Goal: Task Accomplishment & Management: Manage account settings

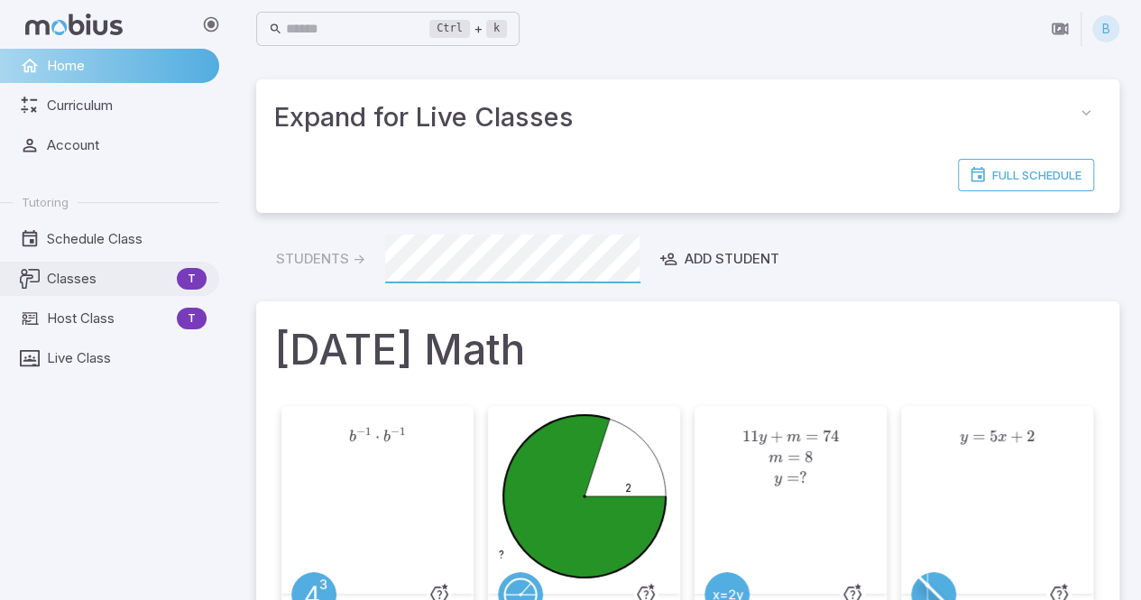
click at [88, 276] on span "Classes" at bounding box center [108, 279] width 123 height 20
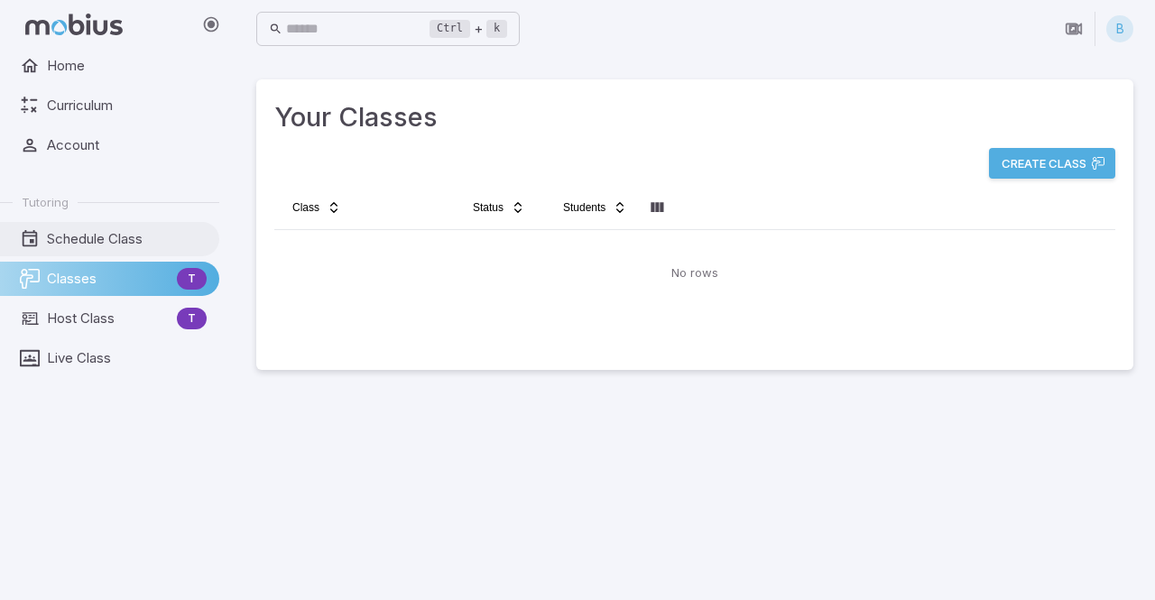
click at [106, 235] on span "Schedule Class" at bounding box center [127, 239] width 160 height 20
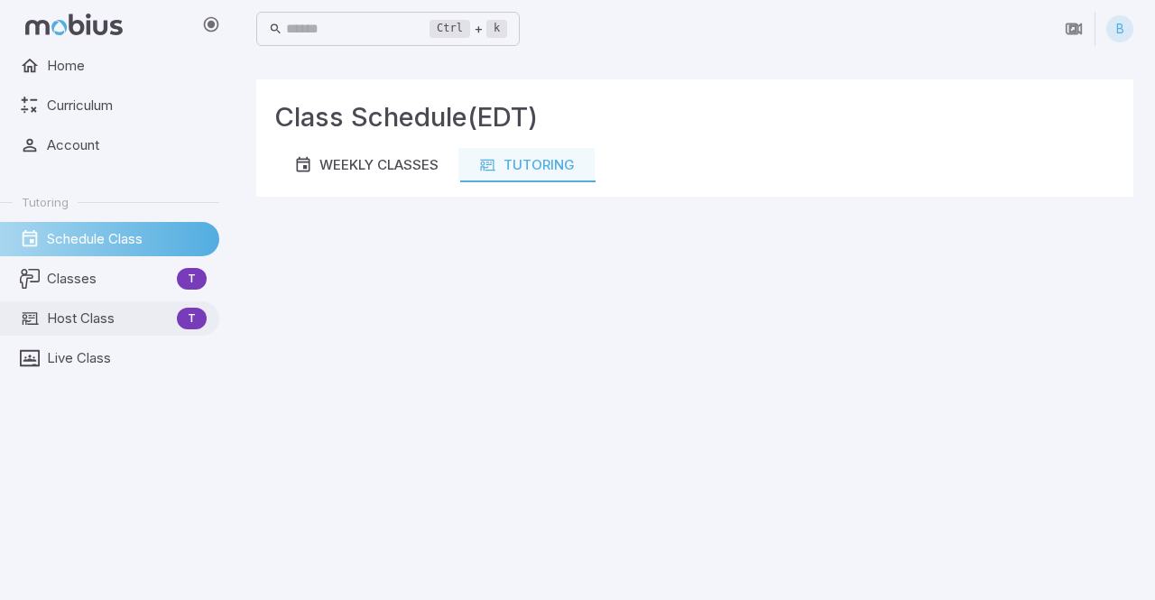
click at [99, 317] on span "Host Class" at bounding box center [108, 319] width 123 height 20
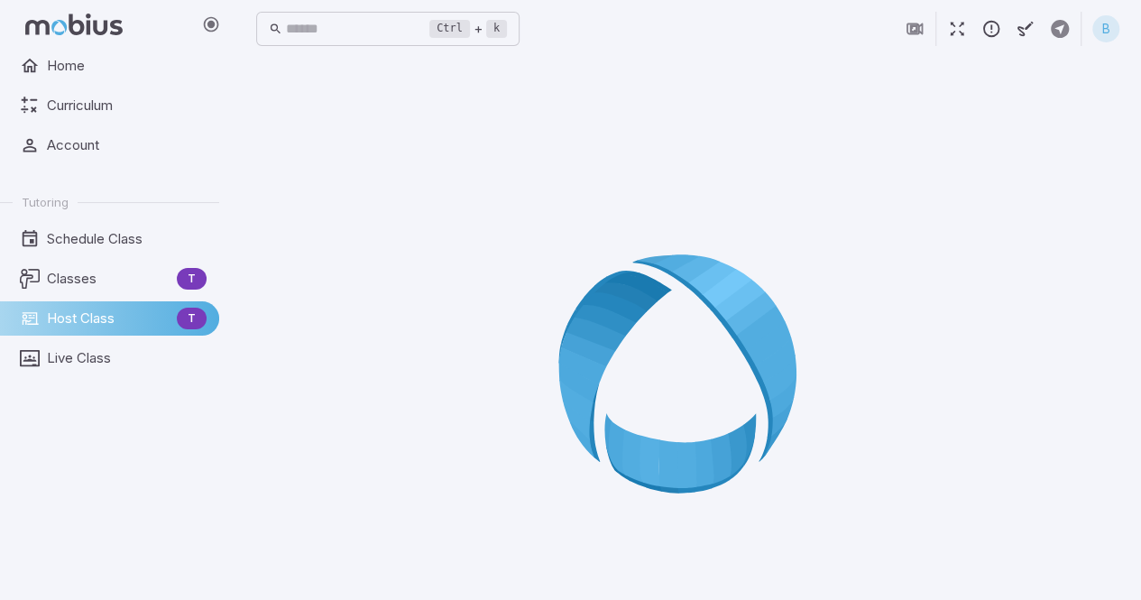
click at [143, 311] on span "Host Class" at bounding box center [108, 319] width 123 height 20
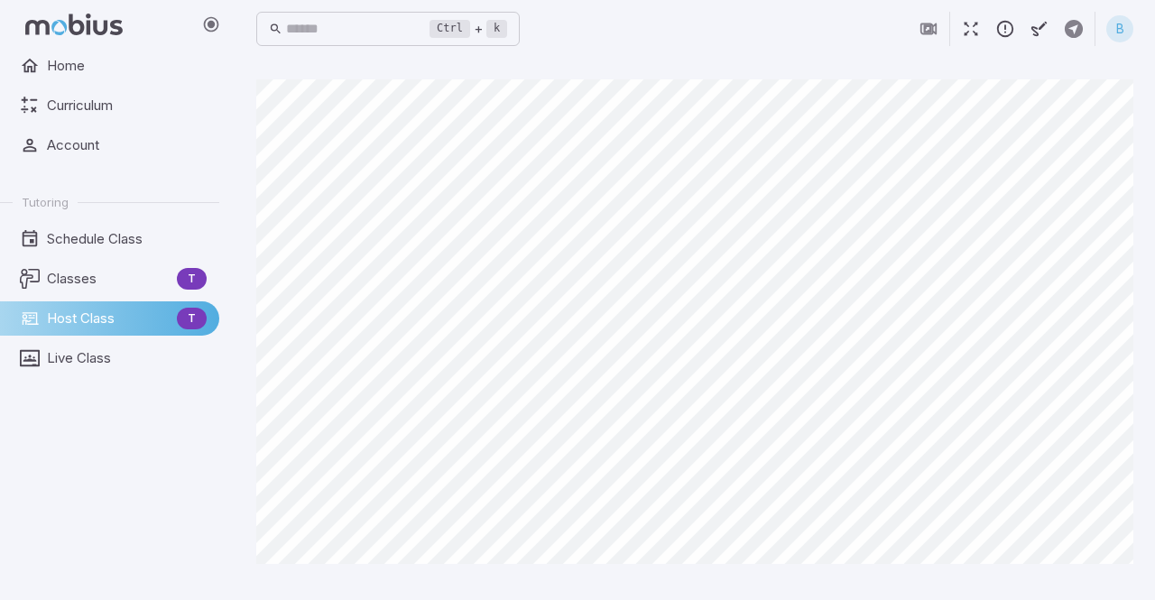
click at [1114, 30] on div "B" at bounding box center [1119, 28] width 27 height 27
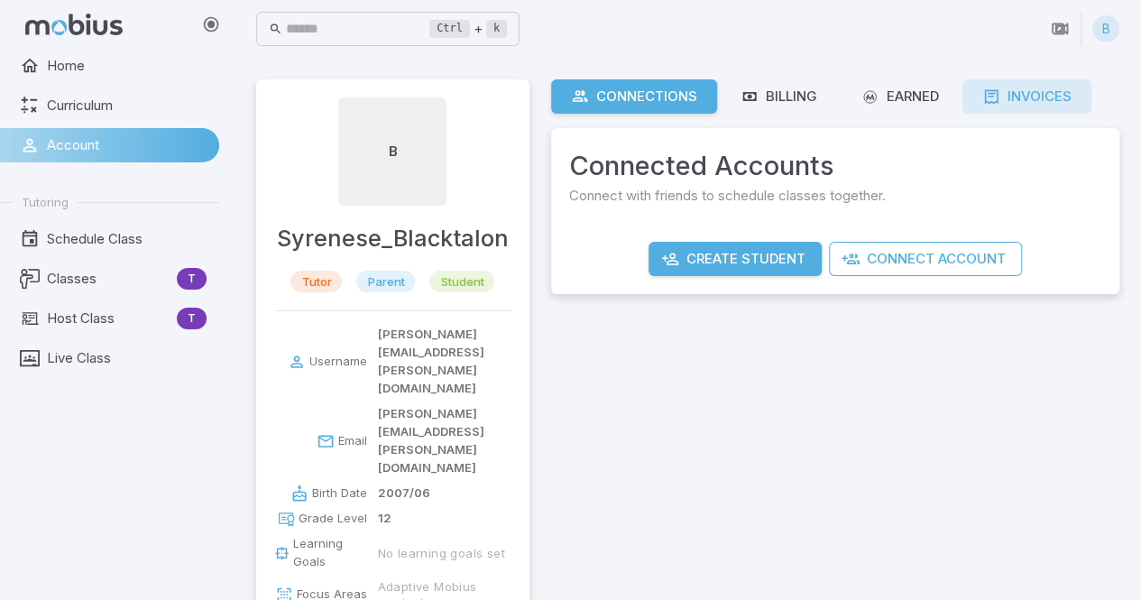
click at [1001, 94] on icon at bounding box center [991, 97] width 18 height 18
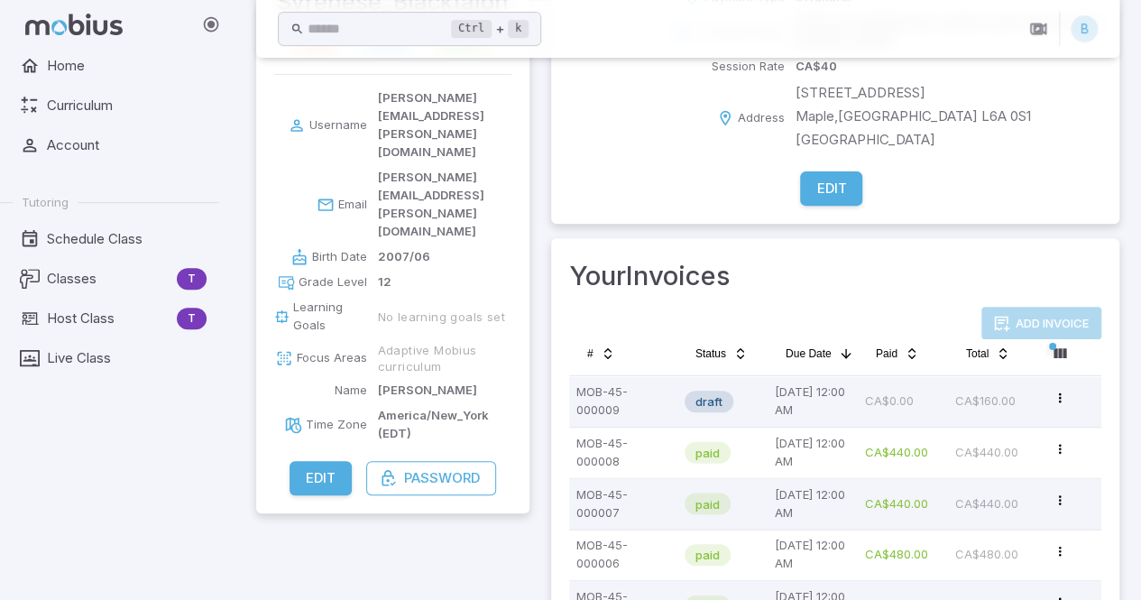
scroll to position [237, 0]
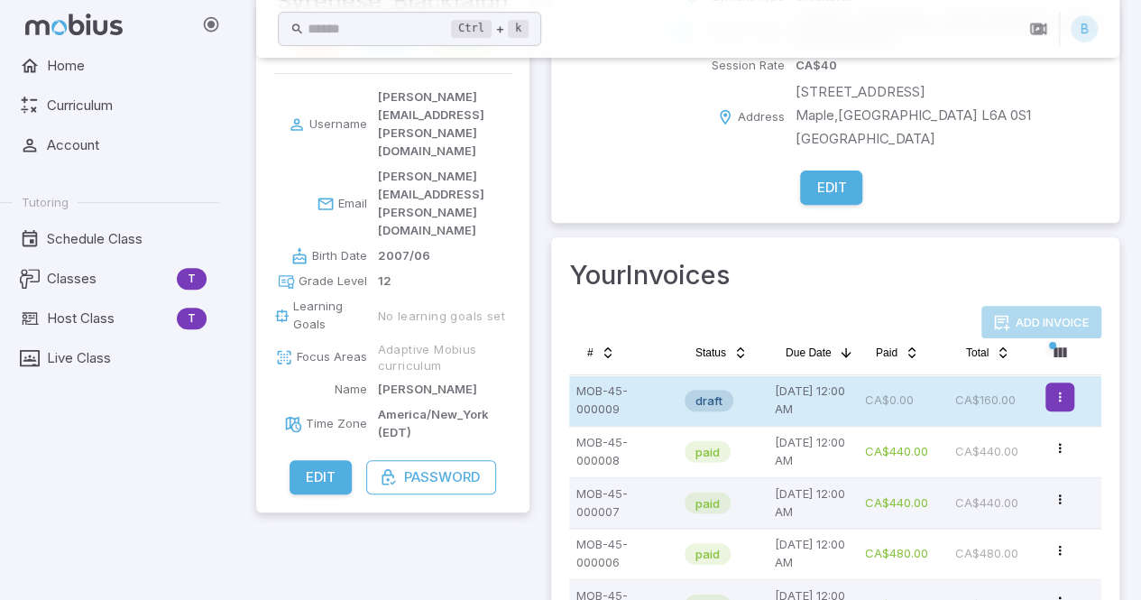
click at [1063, 368] on html "Home Curriculum Account Tutoring Schedule Class Classes T Host Class T Live Cla…" at bounding box center [570, 244] width 1141 height 962
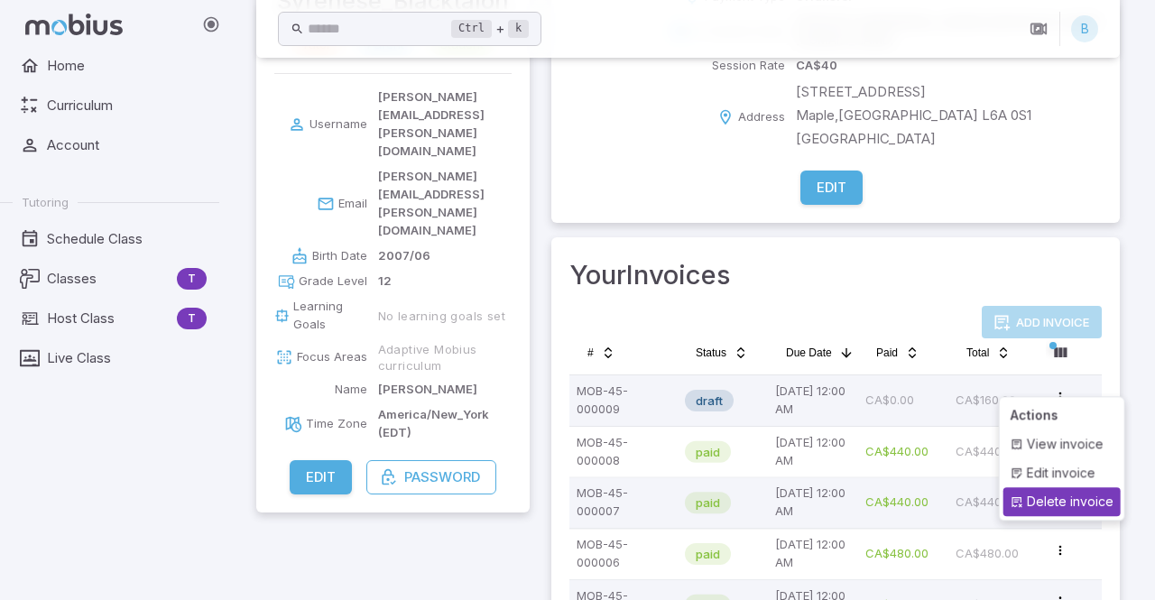
click at [1047, 503] on div "Delete invoice" at bounding box center [1061, 501] width 117 height 29
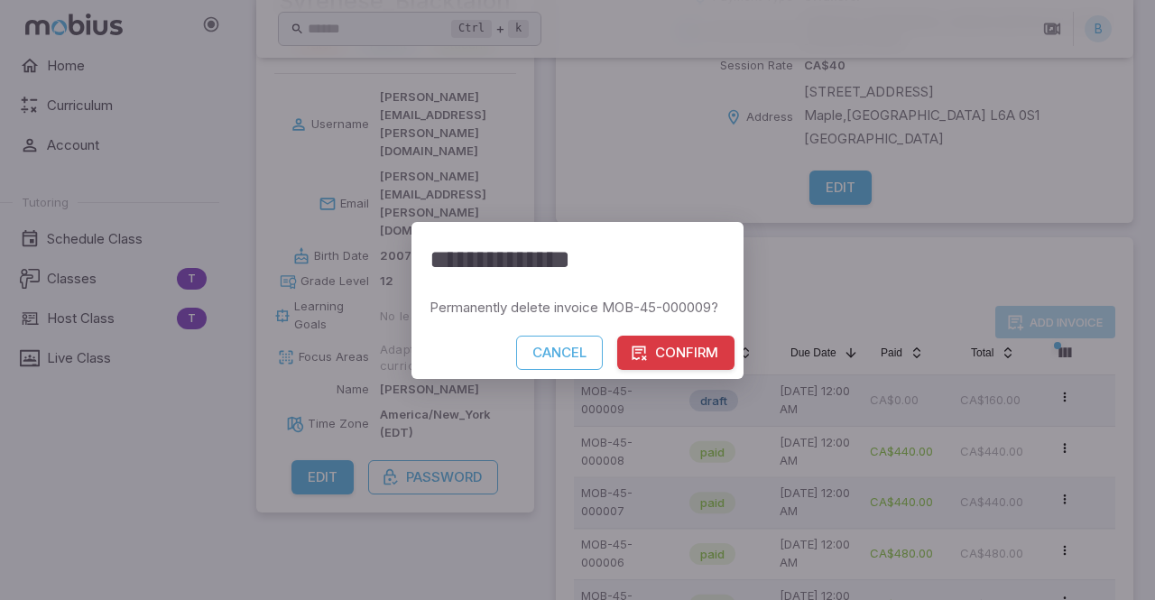
click at [662, 357] on button "Confirm" at bounding box center [675, 353] width 117 height 34
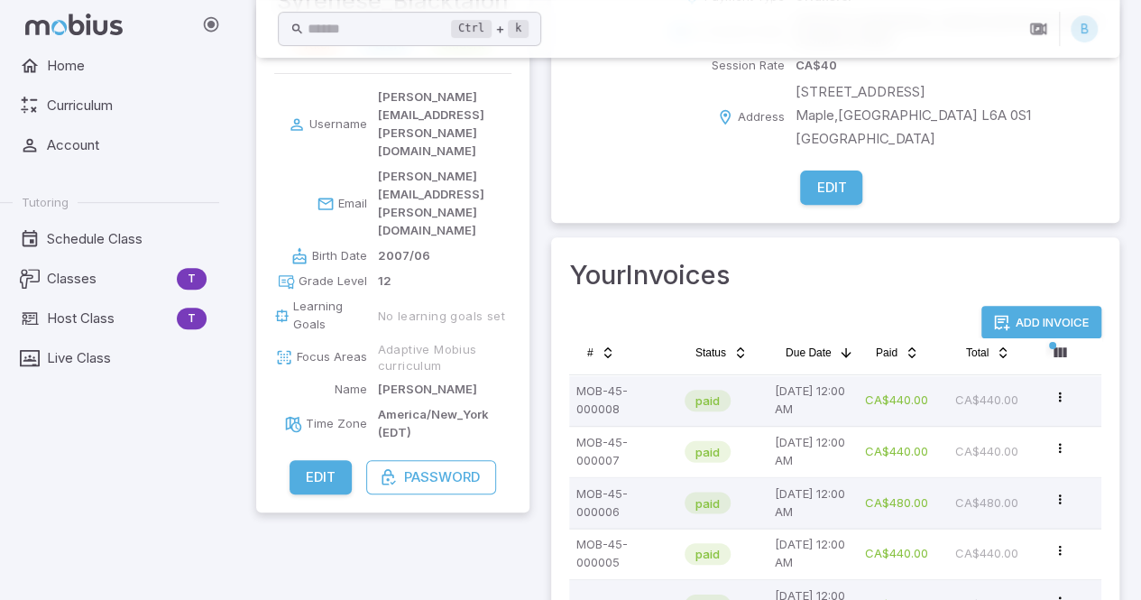
click at [1075, 308] on button "Add Invoice" at bounding box center [1042, 322] width 120 height 32
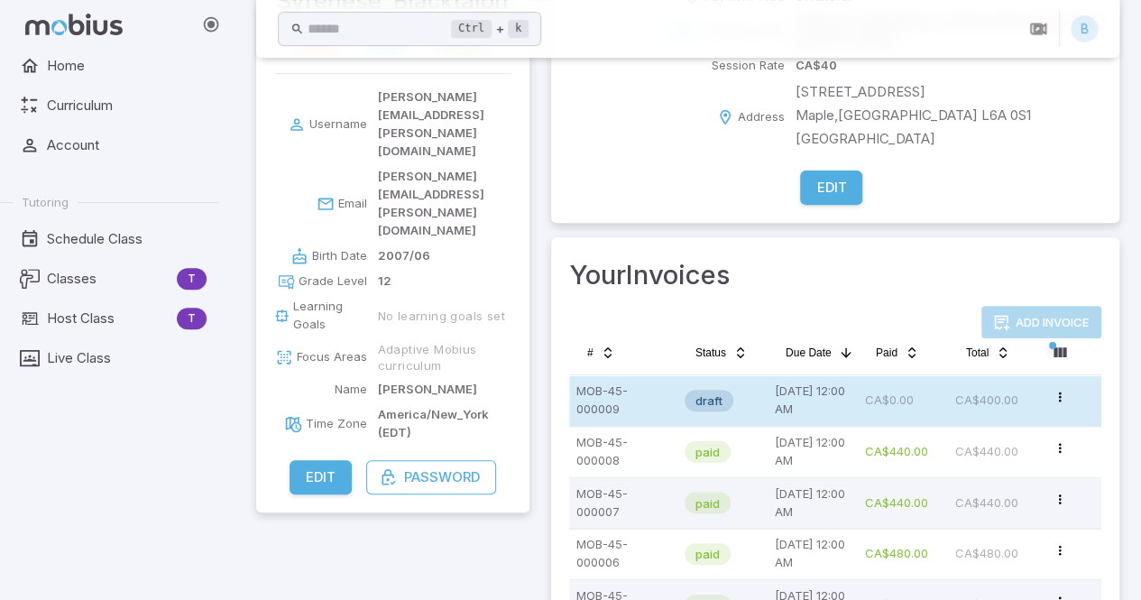
click at [850, 383] on p "[DATE] 12:00 AM" at bounding box center [813, 401] width 76 height 36
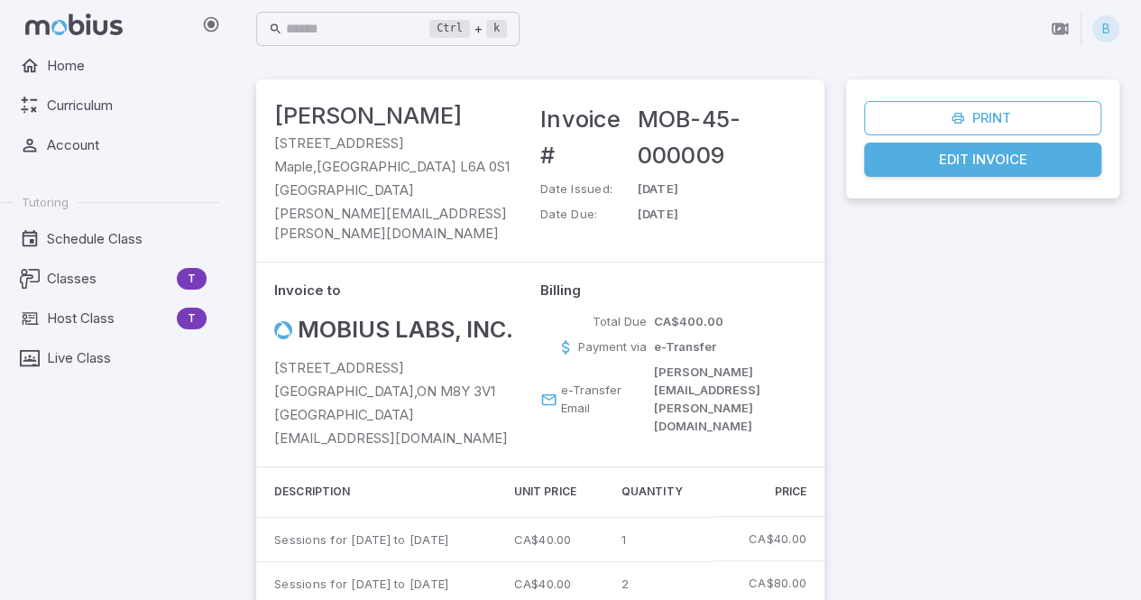
click at [878, 165] on link "Edit Invoice" at bounding box center [982, 160] width 237 height 34
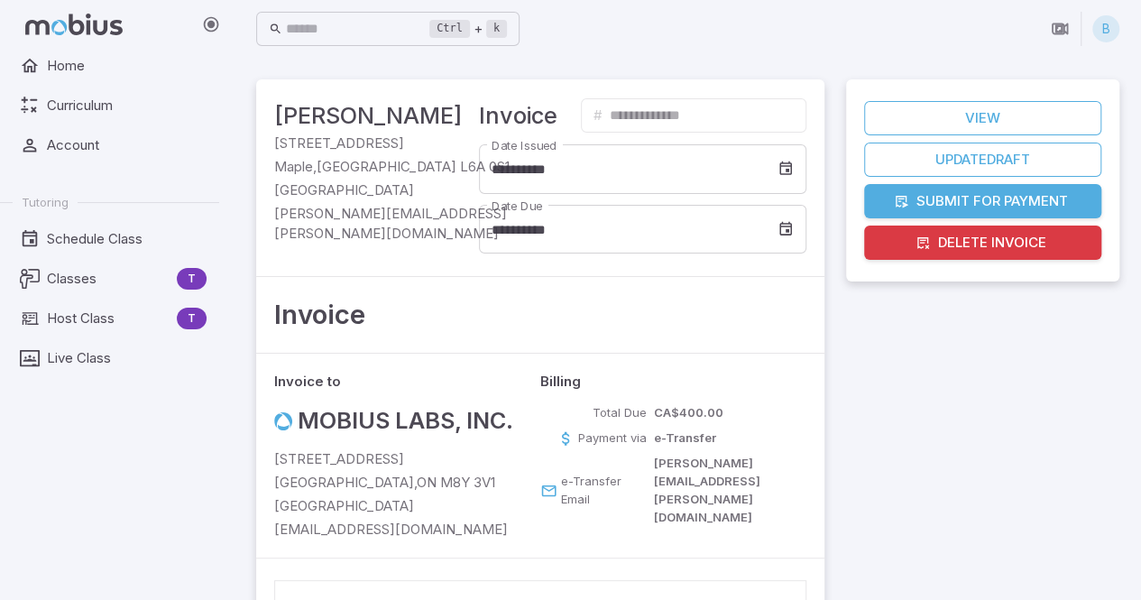
click at [929, 205] on button "Submit for Payment" at bounding box center [982, 201] width 237 height 34
